Goal: Task Accomplishment & Management: Complete application form

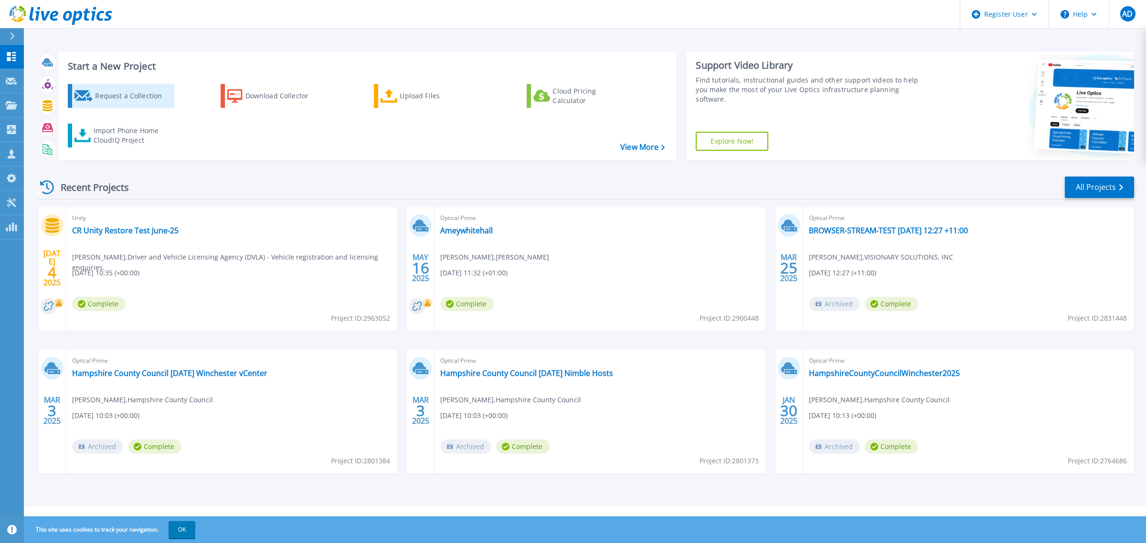
click at [132, 96] on div "Request a Collection" at bounding box center [133, 95] width 76 height 19
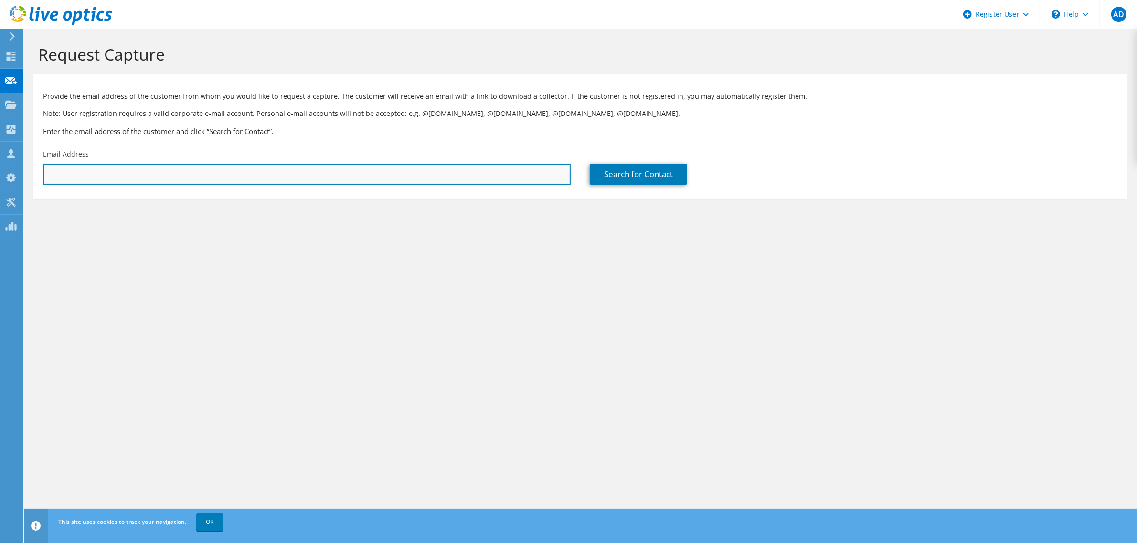
click at [149, 175] on input "text" at bounding box center [307, 174] width 528 height 21
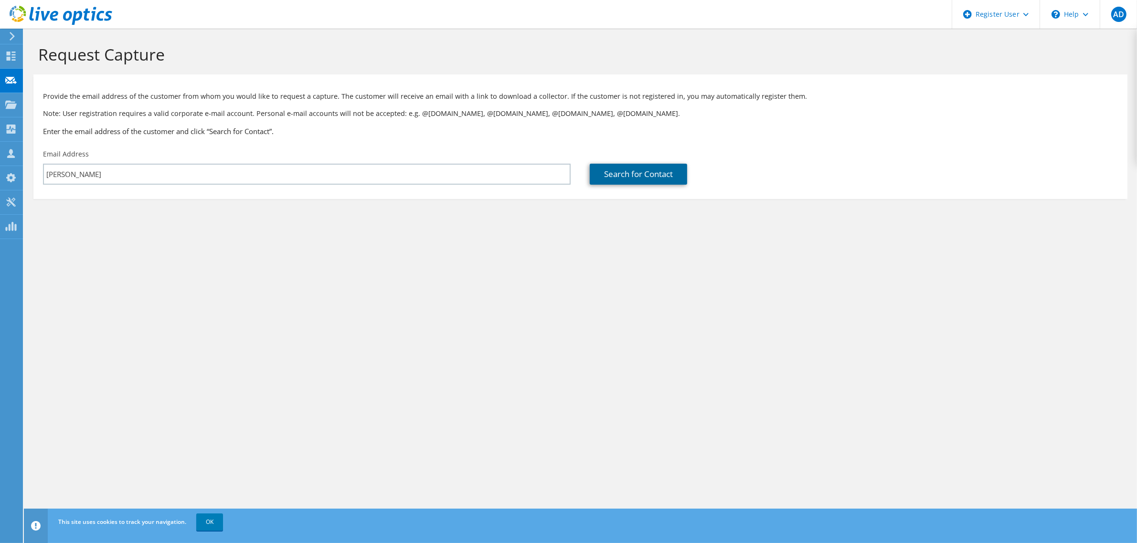
click at [606, 177] on link "Search for Contact" at bounding box center [638, 174] width 97 height 21
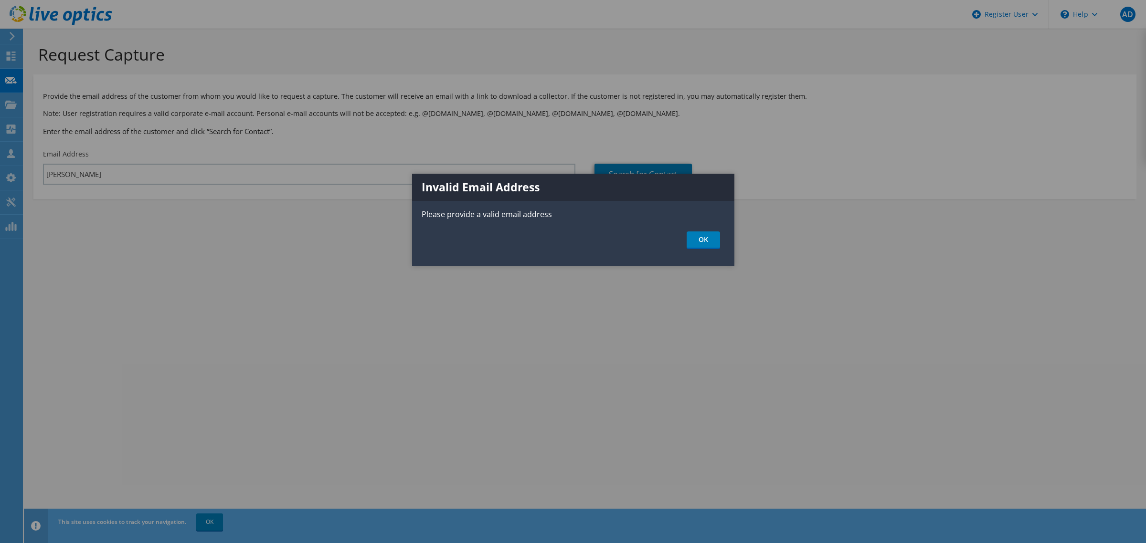
click at [230, 187] on div at bounding box center [573, 271] width 1146 height 543
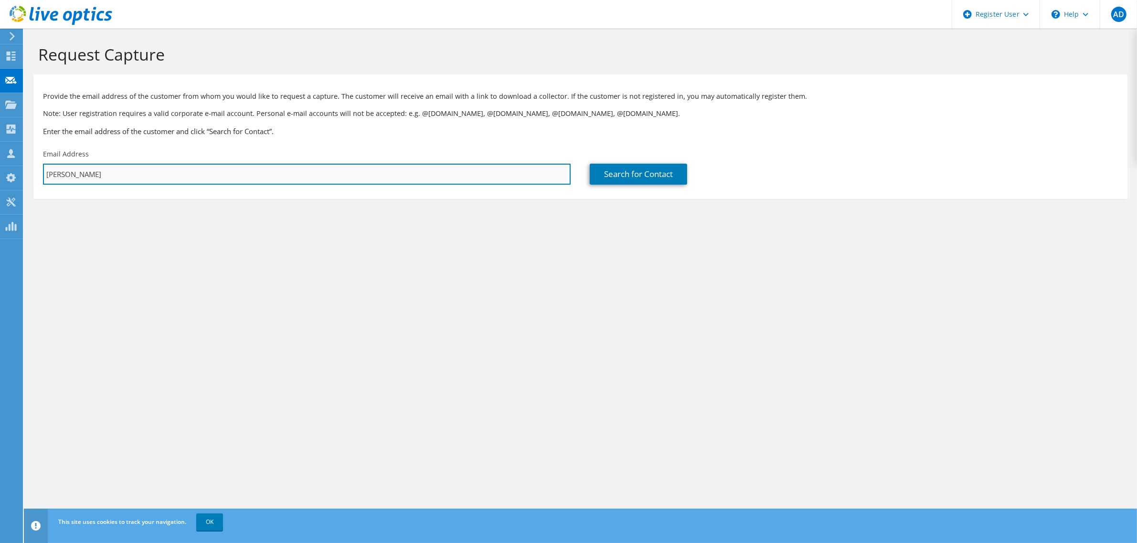
click at [146, 172] on input "[PERSON_NAME]" at bounding box center [307, 174] width 528 height 21
type input "[PERSON_NAME].[PERSON_NAME]"
